Goal: Task Accomplishment & Management: Use online tool/utility

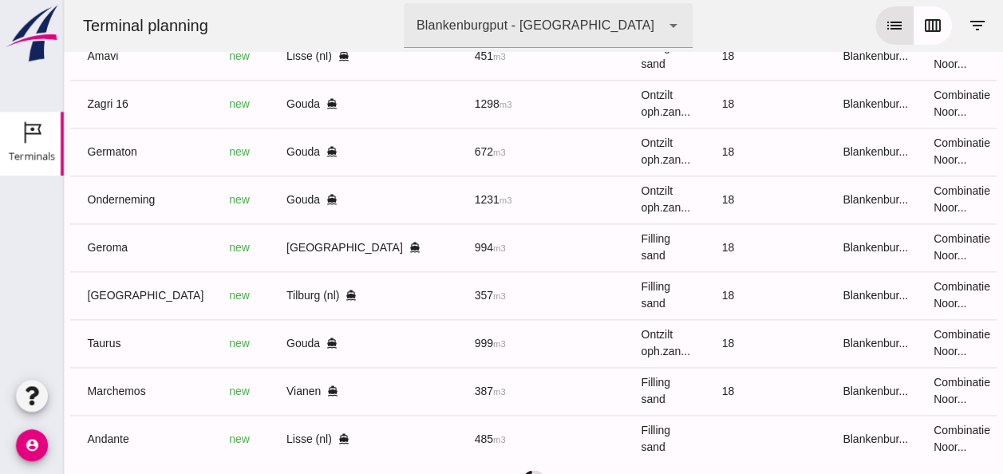
scroll to position [0, 427]
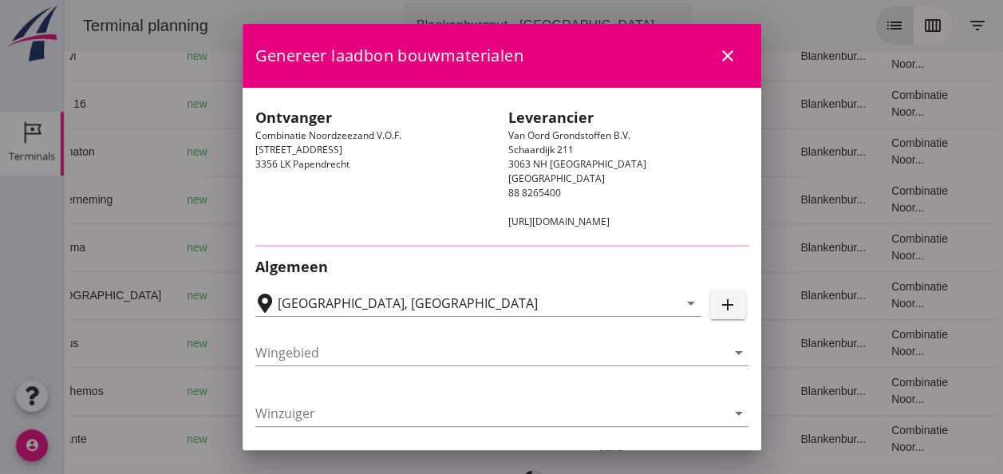
type input "Zuiddam B.V., Vianen"
type input "Marchemos"
type input "[PERSON_NAME]"
type input "387"
type input "Ophoogzand (6120)"
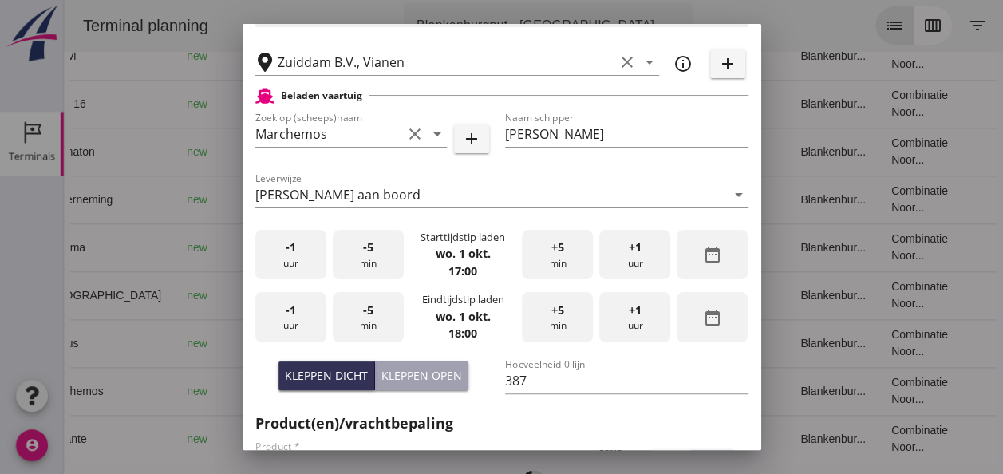
scroll to position [399, 0]
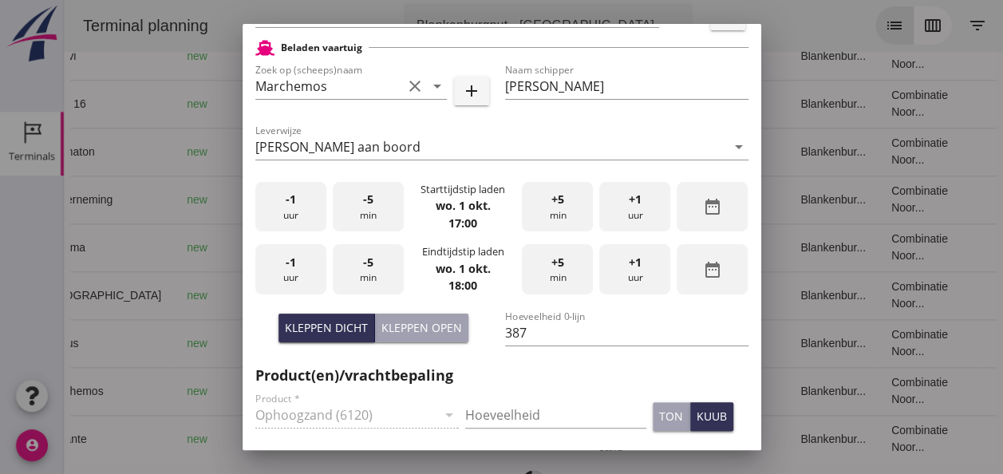
click at [289, 220] on div "-1 uur" at bounding box center [290, 207] width 71 height 50
click at [290, 219] on div "-1 uur" at bounding box center [290, 207] width 71 height 50
click at [365, 209] on div "-5 min" at bounding box center [368, 207] width 71 height 50
click at [628, 209] on div "+1 uur" at bounding box center [634, 207] width 71 height 50
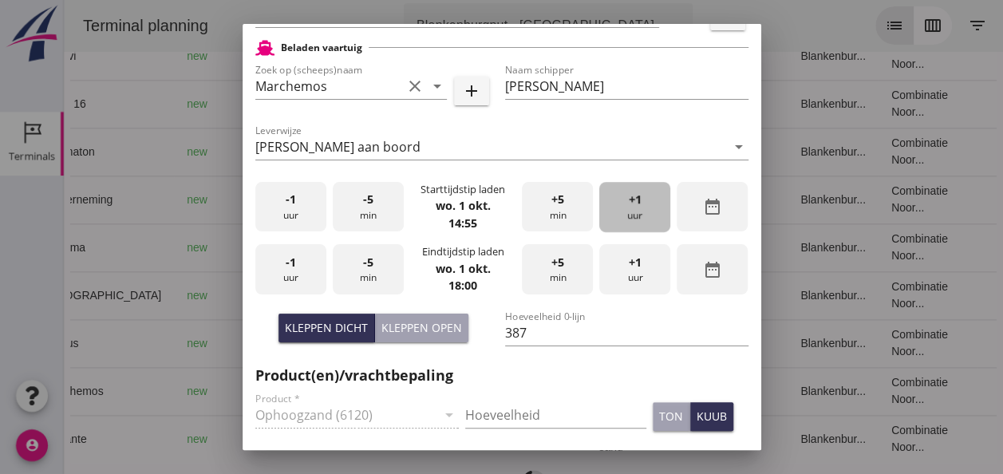
click at [636, 206] on div "+1 uur" at bounding box center [634, 207] width 71 height 50
click at [354, 211] on div "-5 min" at bounding box center [368, 207] width 71 height 50
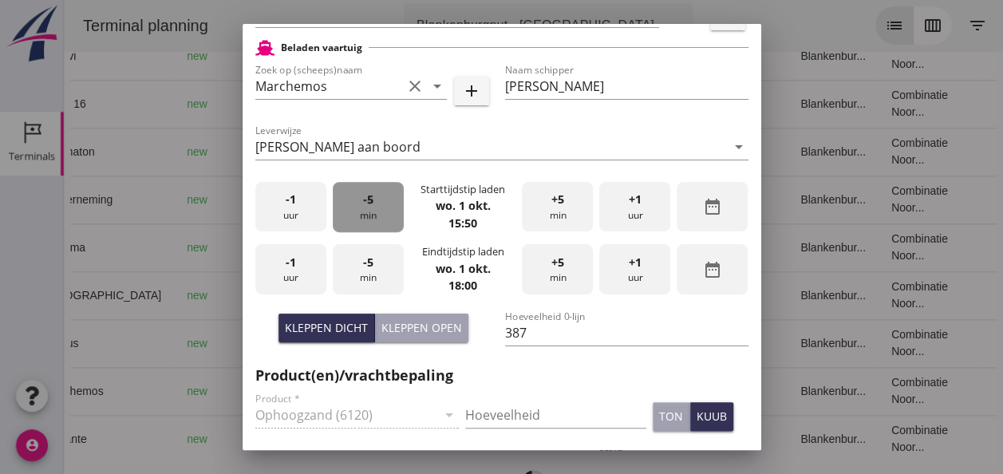
click at [355, 211] on div "-5 min" at bounding box center [368, 207] width 71 height 50
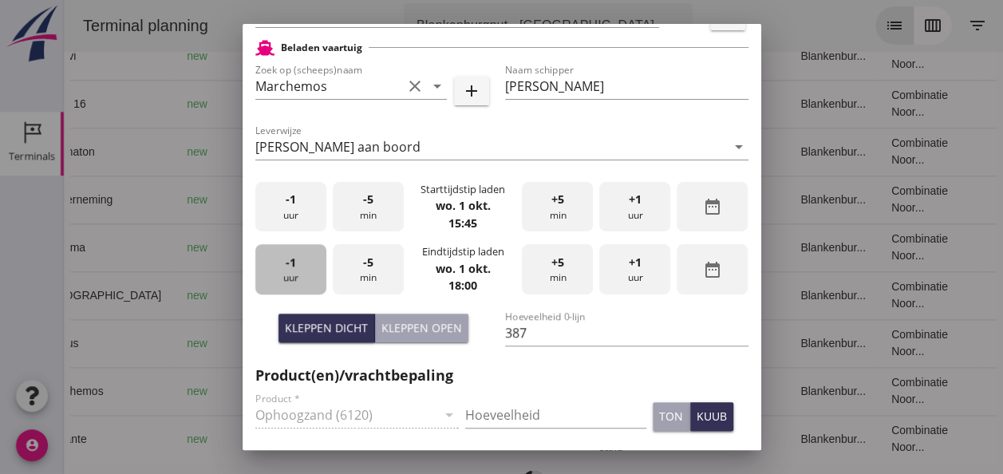
click at [302, 273] on div "-1 uur" at bounding box center [290, 269] width 71 height 50
click at [302, 272] on div "-1 uur" at bounding box center [290, 269] width 71 height 50
click at [551, 269] on span "+5" at bounding box center [557, 263] width 13 height 18
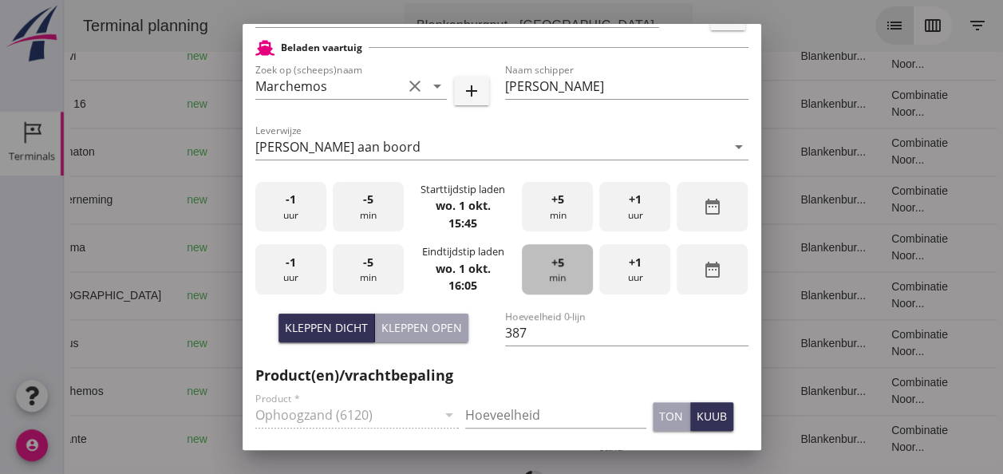
click at [551, 269] on span "+5" at bounding box center [557, 263] width 13 height 18
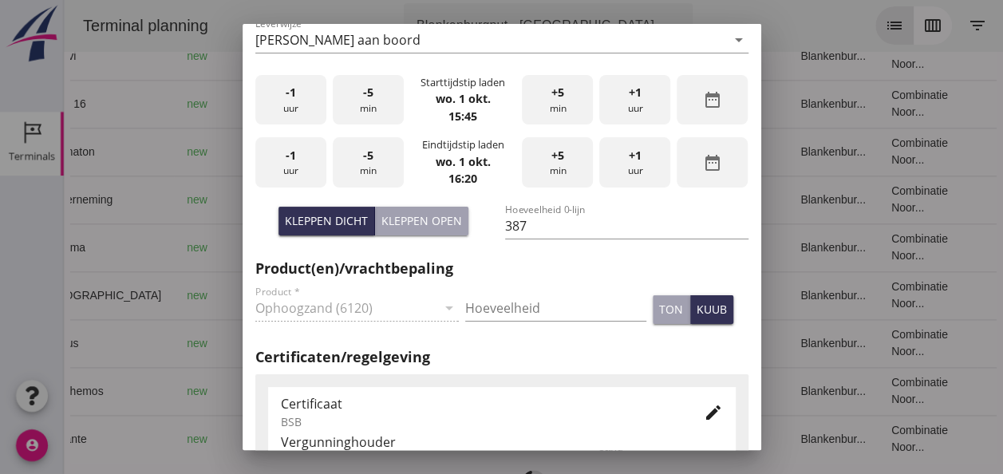
scroll to position [558, 0]
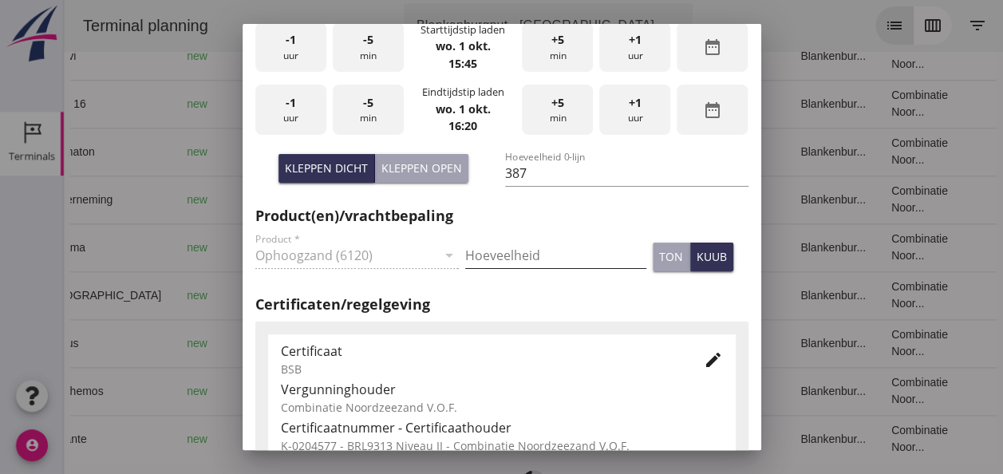
click at [487, 255] on input "Hoeveelheid" at bounding box center [555, 256] width 181 height 26
type input "387"
drag, startPoint x: 683, startPoint y: 261, endPoint x: 691, endPoint y: 288, distance: 28.3
click at [696, 261] on div "kuub" at bounding box center [711, 256] width 30 height 17
click at [704, 361] on icon "edit" at bounding box center [713, 359] width 19 height 19
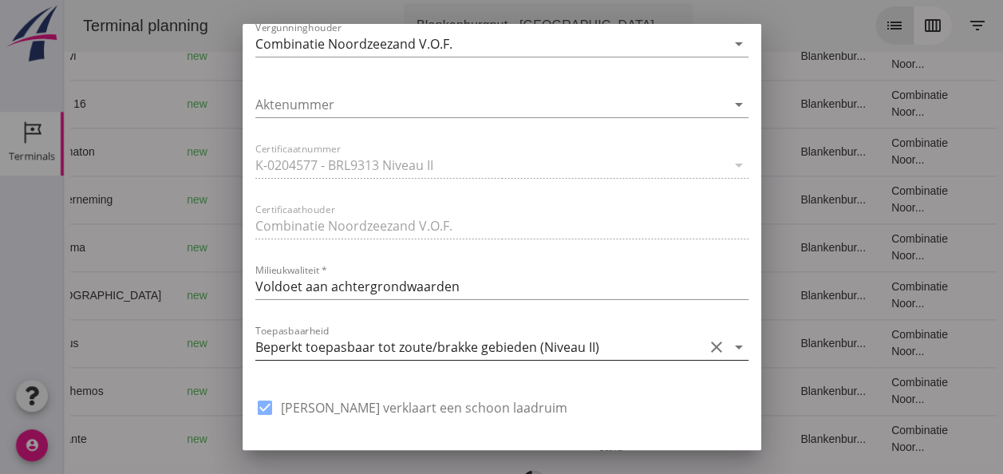
scroll to position [1117, 0]
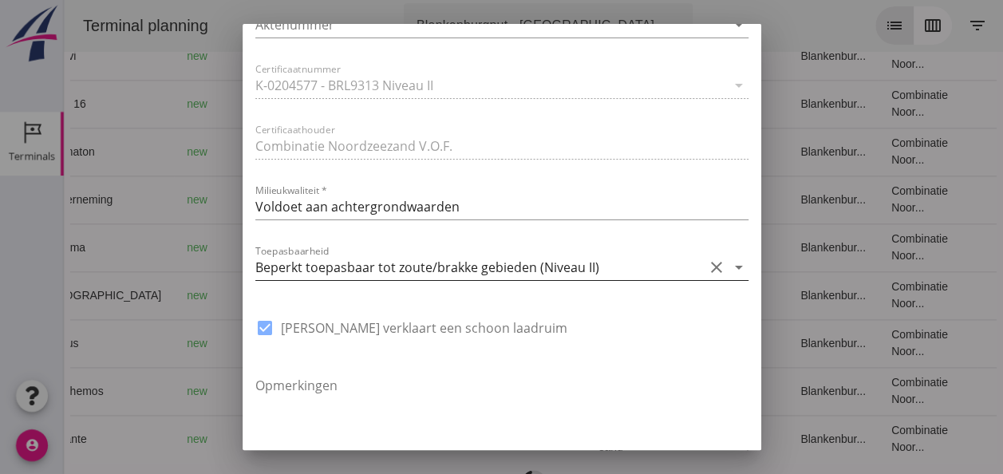
click at [729, 266] on icon "arrow_drop_down" at bounding box center [738, 267] width 19 height 19
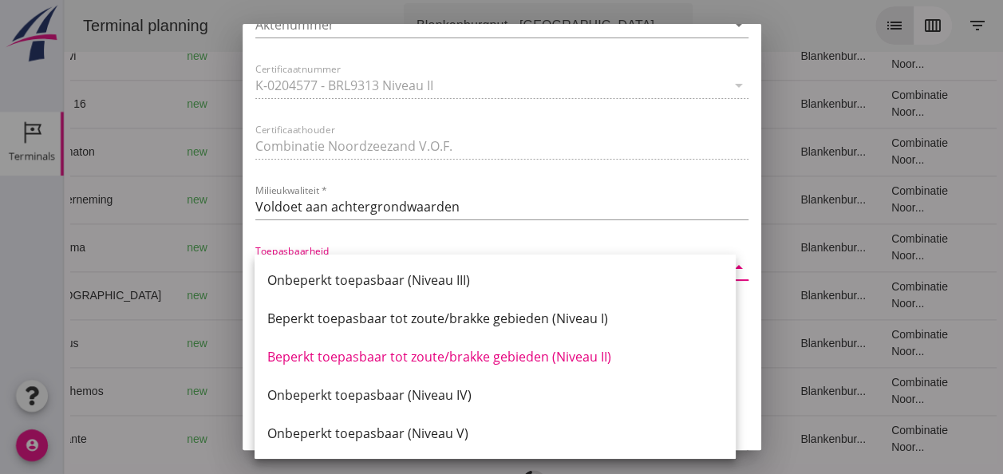
click at [574, 354] on div "Beperkt toepasbaar tot zoute/brakke gebieden (Niveau II)" at bounding box center [495, 356] width 456 height 19
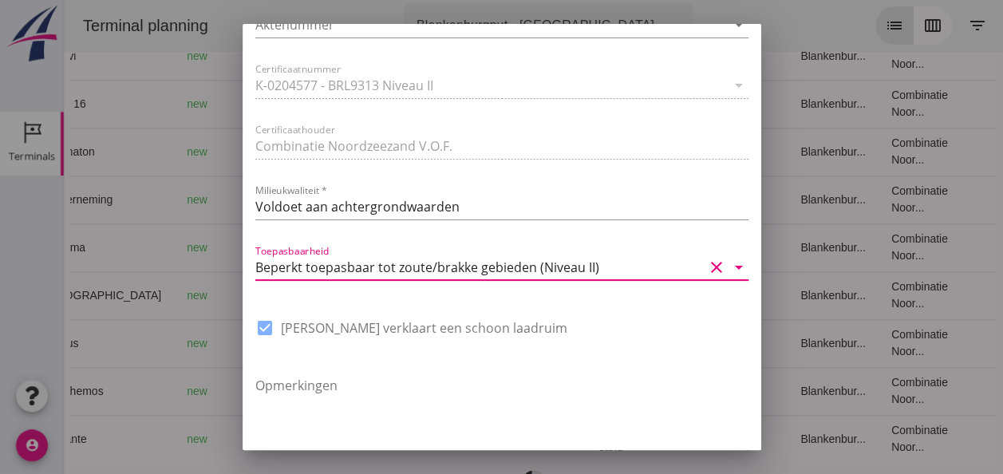
scroll to position [1209, 0]
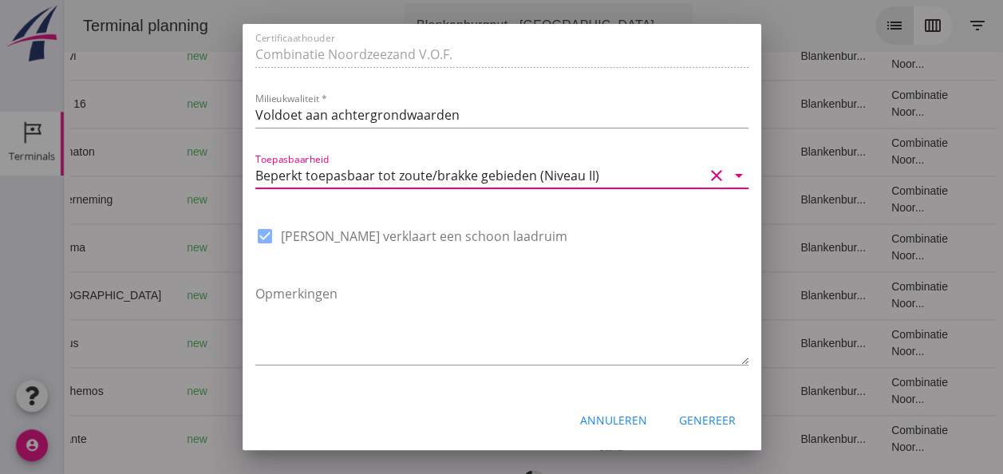
click at [697, 423] on div "Genereer" at bounding box center [707, 420] width 57 height 17
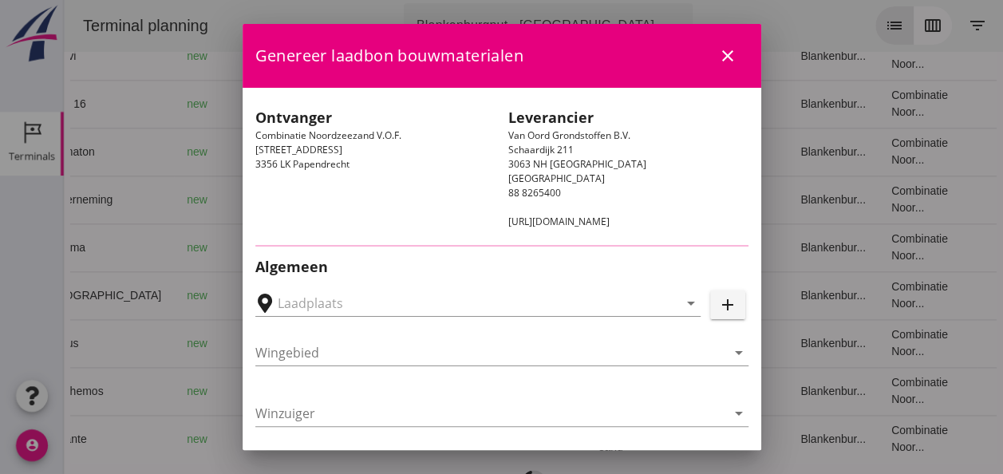
type input "Lisse, [GEOGRAPHIC_DATA], [GEOGRAPHIC_DATA]"
type input "Andante"
type input "Floor Vijfhuizen"
type input "485"
type input "Ophoogzand (6120)"
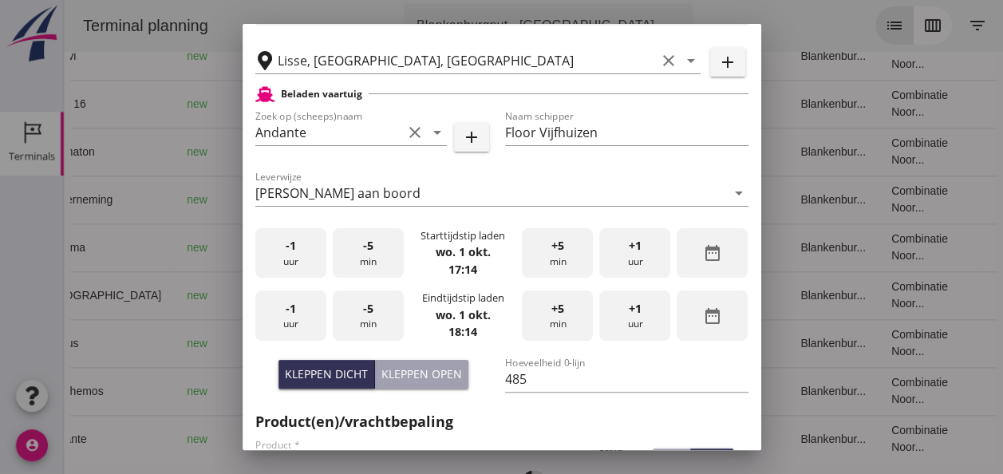
scroll to position [399, 0]
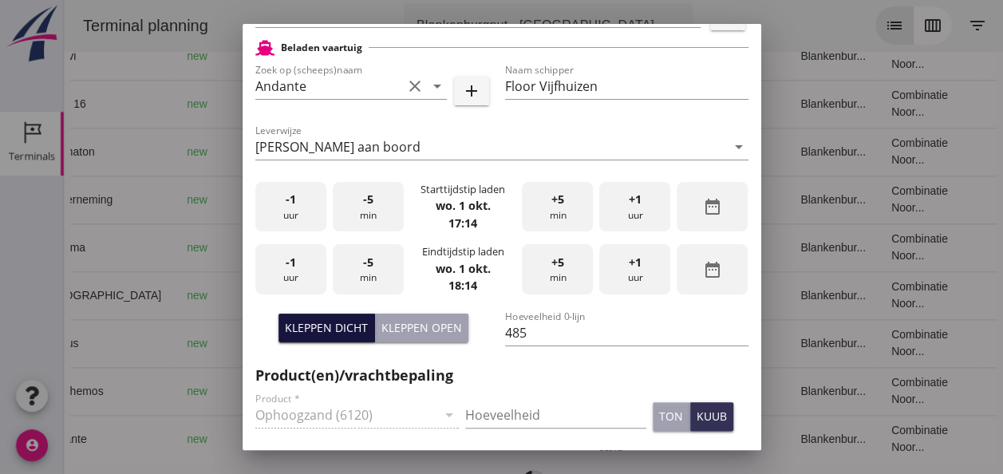
click at [338, 325] on div "Kleppen dicht" at bounding box center [326, 327] width 83 height 17
click at [298, 207] on div "-1 uur" at bounding box center [290, 207] width 71 height 50
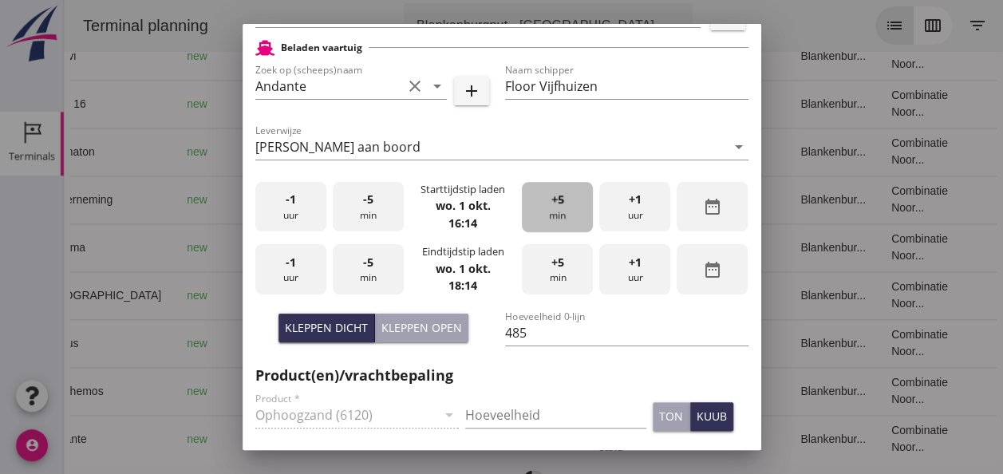
click at [557, 208] on div "+5 min" at bounding box center [557, 207] width 71 height 50
click at [294, 265] on div "-1 uur" at bounding box center [290, 269] width 71 height 50
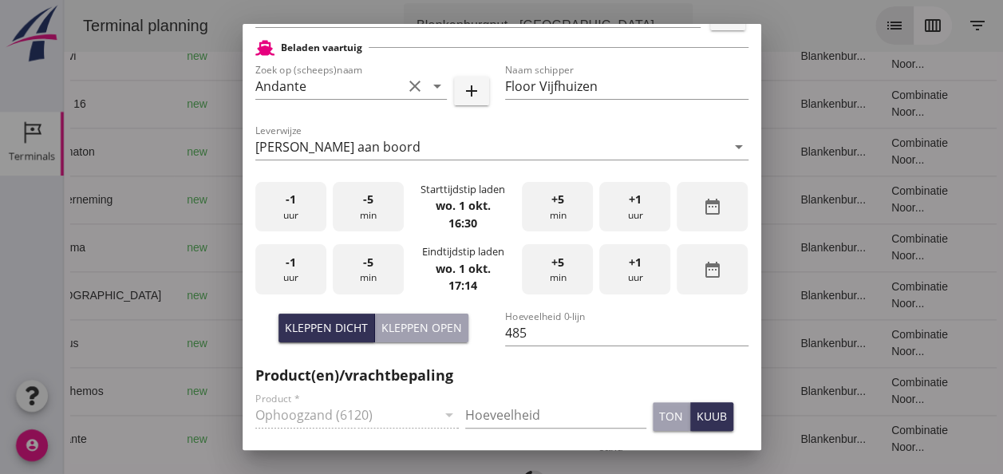
click at [369, 271] on div "-5 min" at bounding box center [368, 269] width 71 height 50
click at [547, 281] on div "+5 min" at bounding box center [557, 269] width 71 height 50
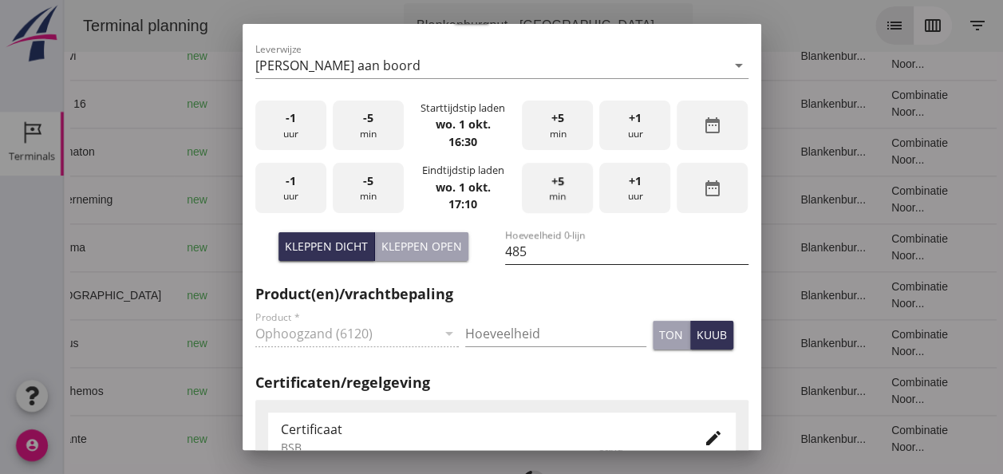
scroll to position [558, 0]
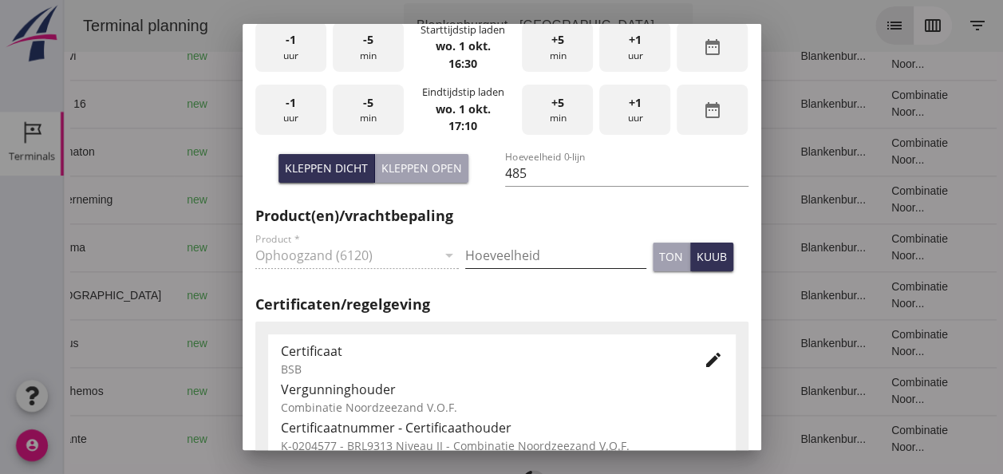
click at [496, 248] on input "Hoeveelheid" at bounding box center [555, 256] width 181 height 26
type input "485"
click at [697, 248] on div "kuub" at bounding box center [711, 256] width 30 height 17
click at [704, 357] on icon "edit" at bounding box center [713, 359] width 19 height 19
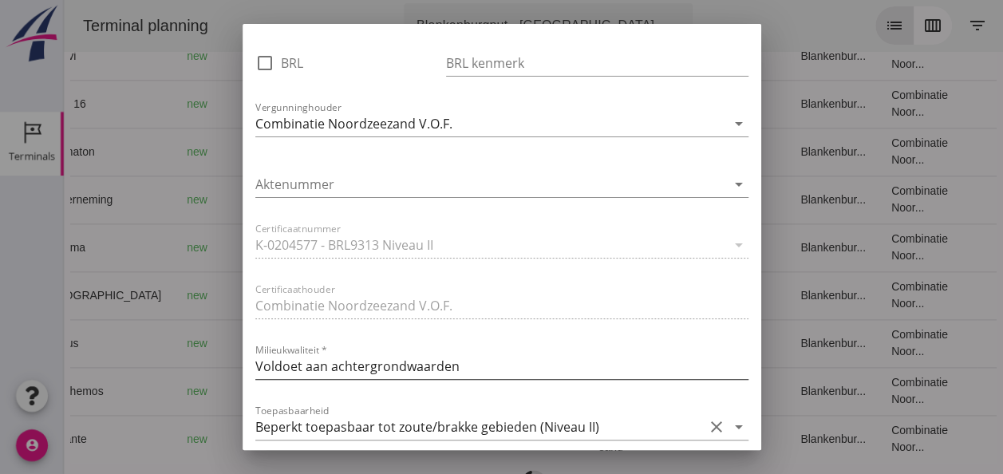
scroll to position [0, 0]
click at [729, 424] on icon "arrow_drop_down" at bounding box center [738, 426] width 19 height 19
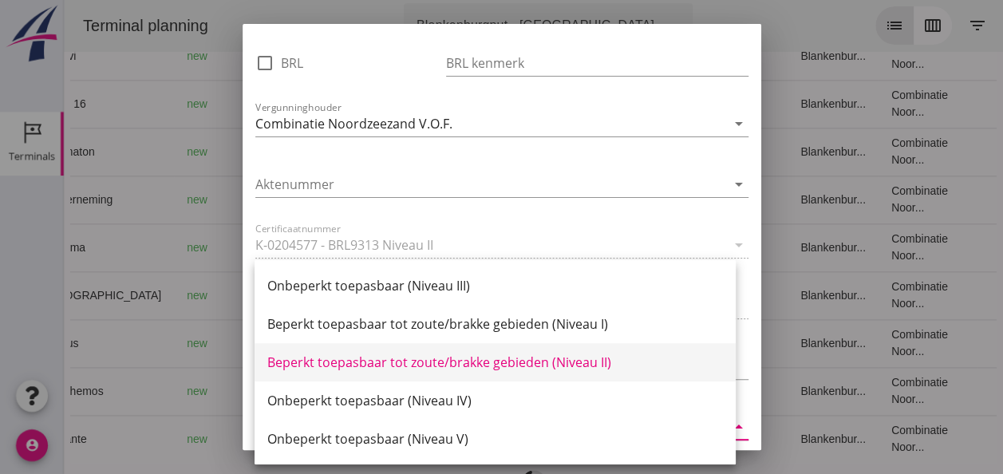
click at [571, 365] on div "Beperkt toepasbaar tot zoute/brakke gebieden (Niveau II)" at bounding box center [495, 362] width 456 height 19
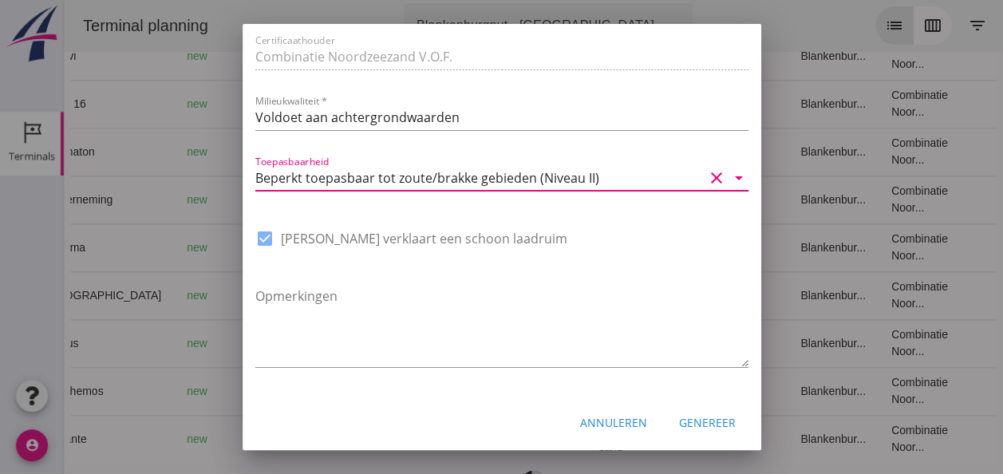
scroll to position [1209, 0]
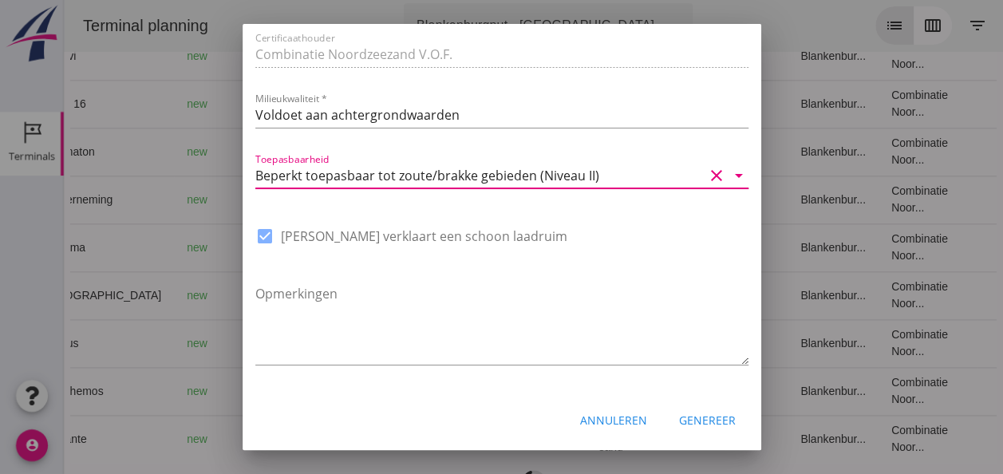
click at [694, 418] on div "Genereer" at bounding box center [707, 420] width 57 height 17
